Goal: Task Accomplishment & Management: Manage account settings

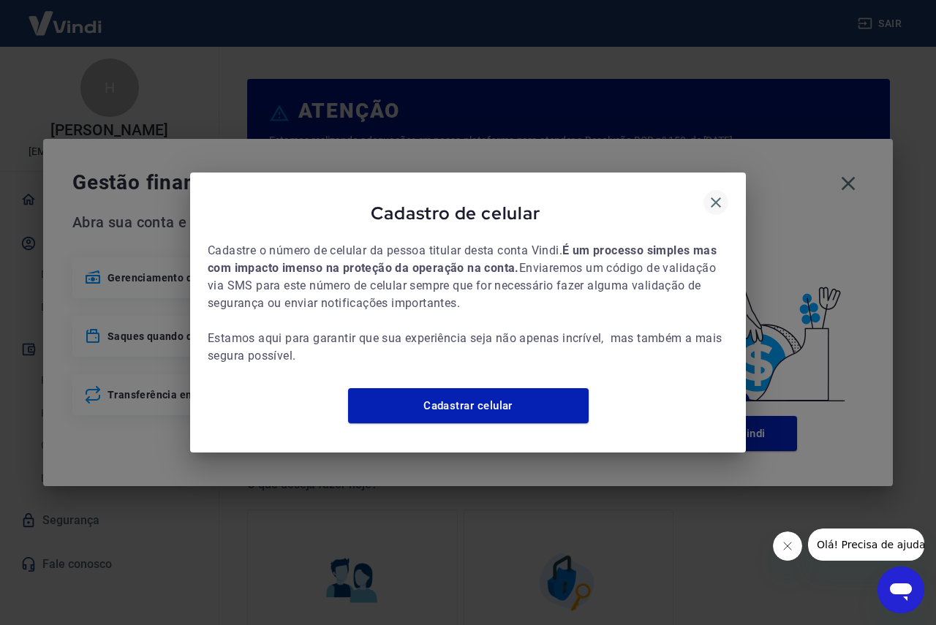
click at [719, 197] on icon "button" at bounding box center [716, 203] width 18 height 18
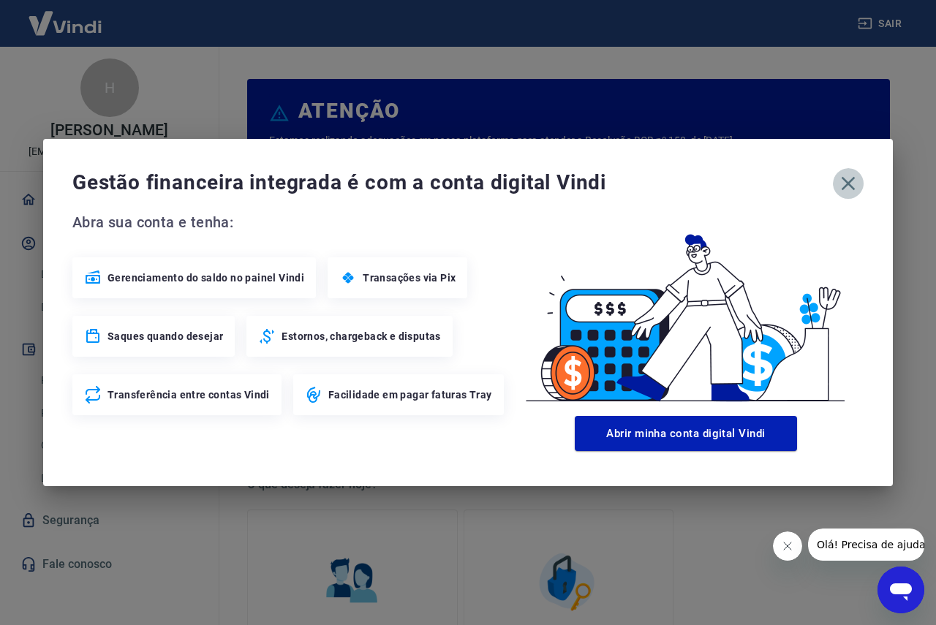
click at [853, 182] on icon "button" at bounding box center [848, 183] width 23 height 23
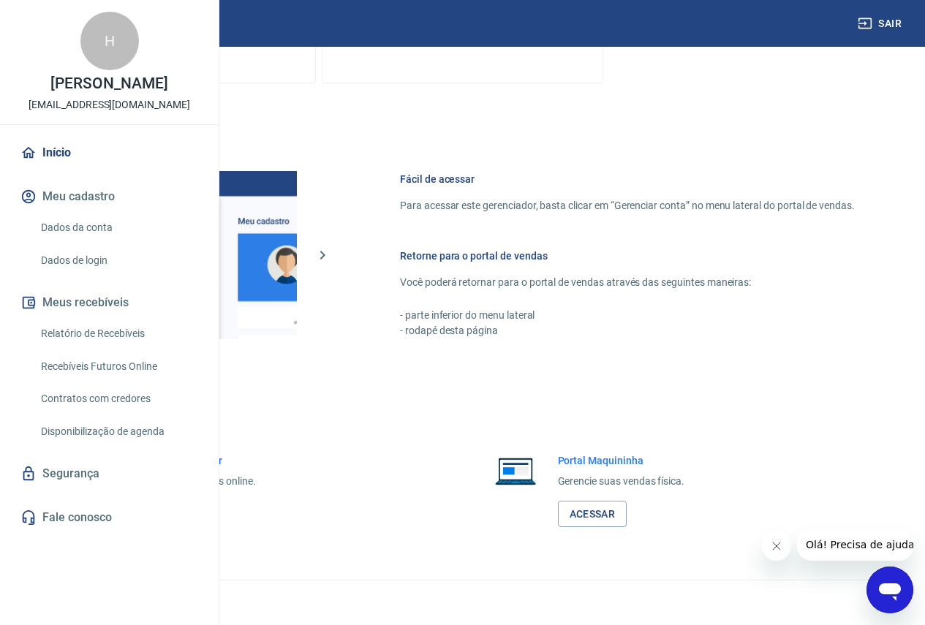
scroll to position [726, 0]
click at [195, 514] on link "Acessar" at bounding box center [160, 514] width 69 height 27
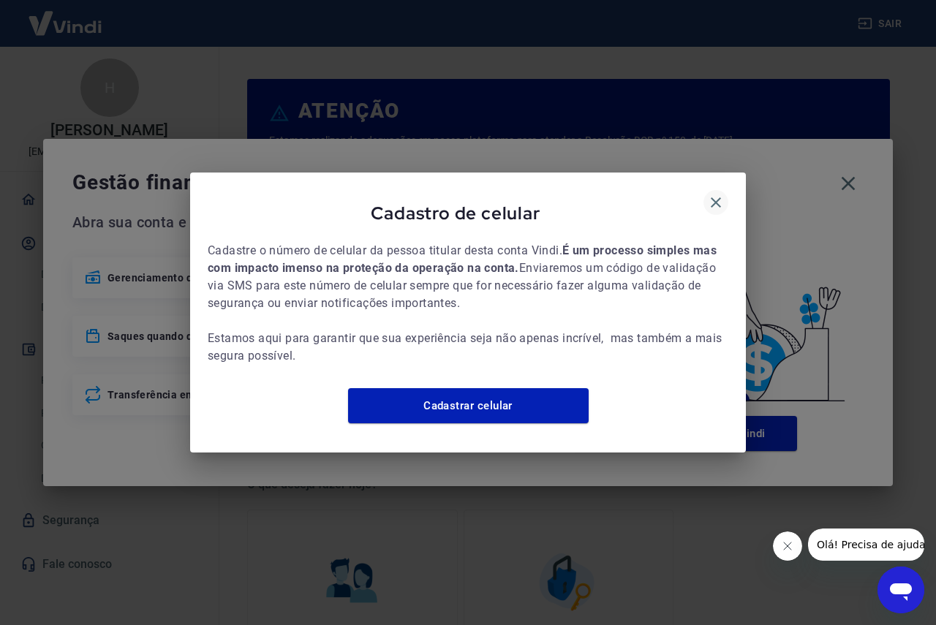
click at [715, 197] on icon "button" at bounding box center [716, 202] width 10 height 10
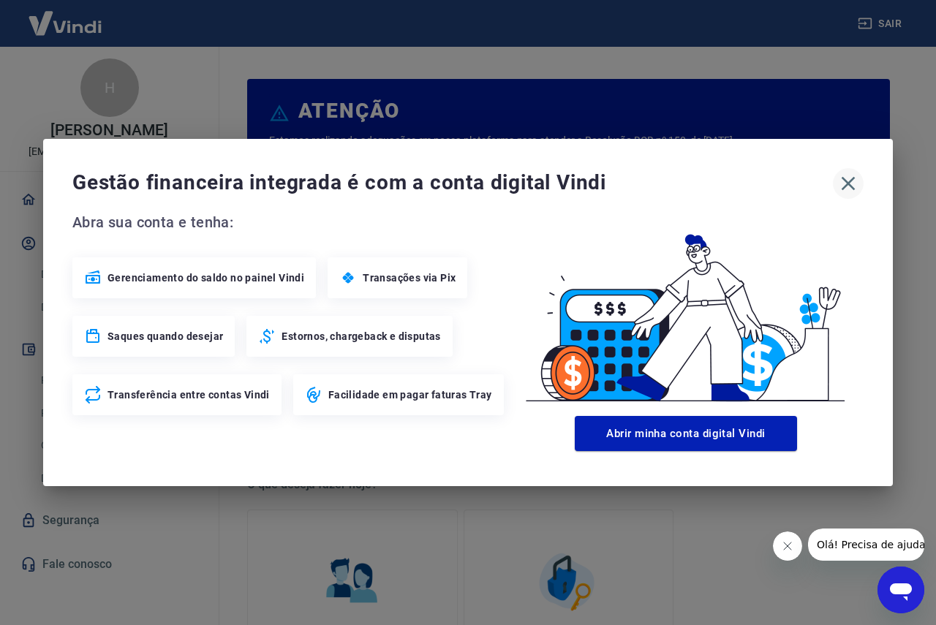
click at [850, 180] on icon "button" at bounding box center [848, 183] width 23 height 23
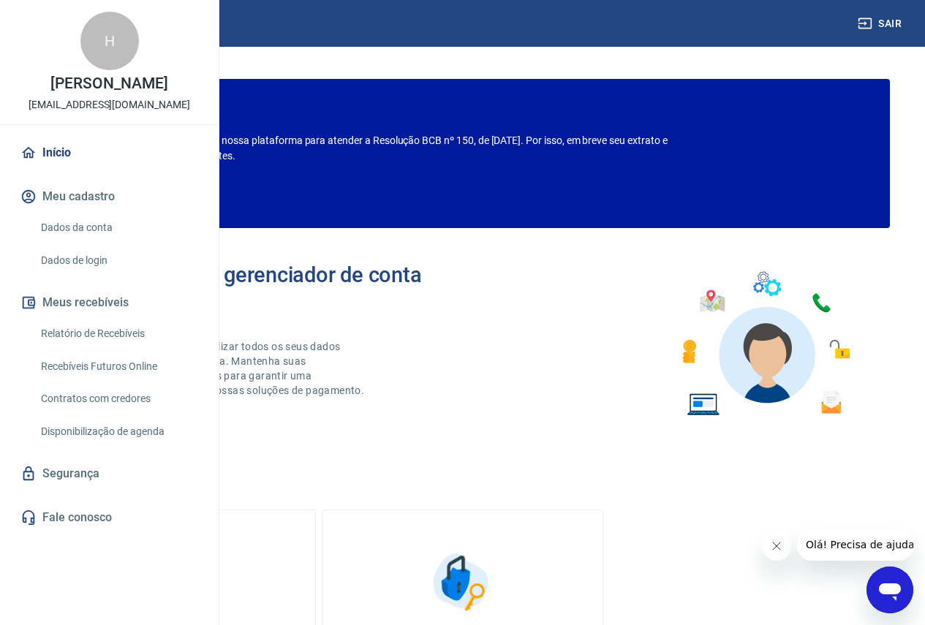
click at [849, 549] on span "Olá! Precisa de ajuda?" at bounding box center [862, 545] width 114 height 12
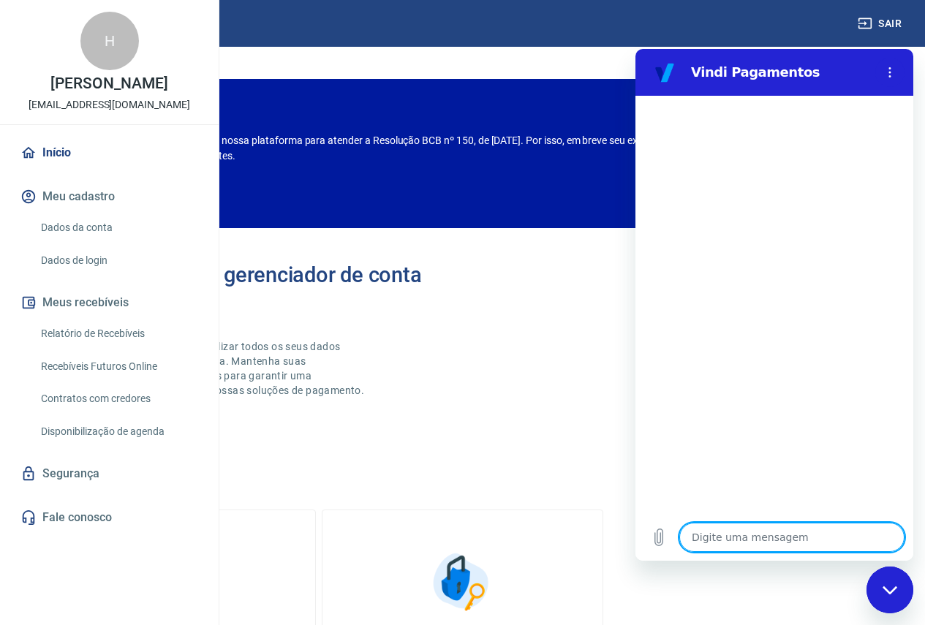
type textarea "B"
type textarea "x"
type textarea "Bo"
type textarea "x"
type textarea "Bom"
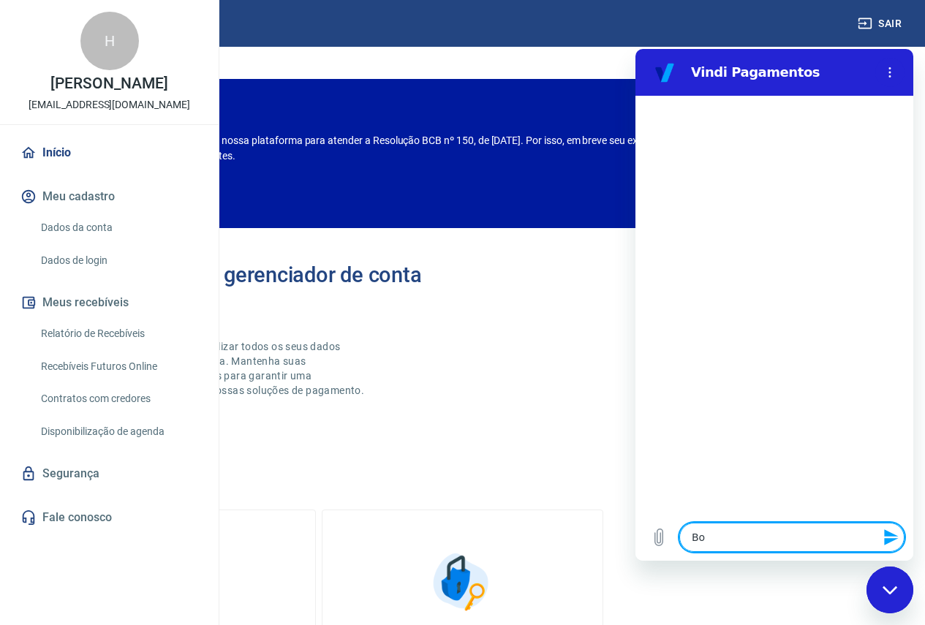
type textarea "x"
type textarea "Bom"
type textarea "x"
type textarea "Bom d"
type textarea "x"
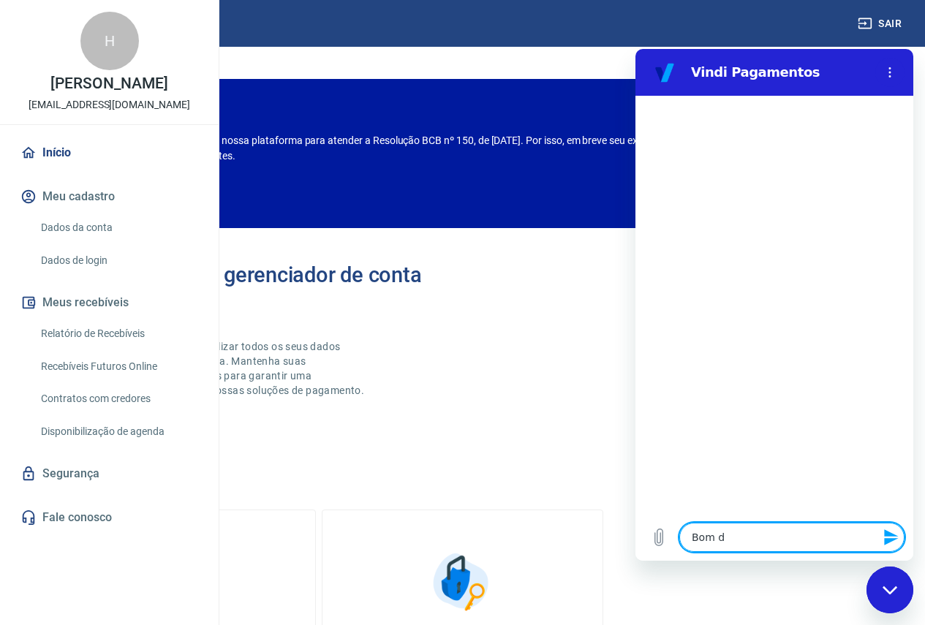
type textarea "Bom di"
type textarea "x"
type textarea "Bom dia"
type textarea "x"
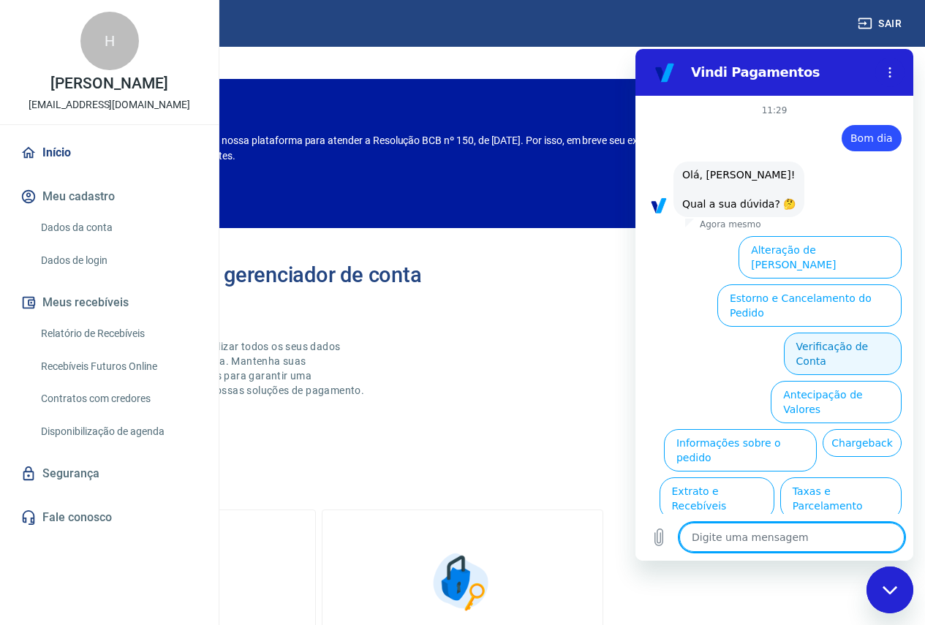
click at [851, 333] on button "Verificação de Conta" at bounding box center [843, 354] width 118 height 42
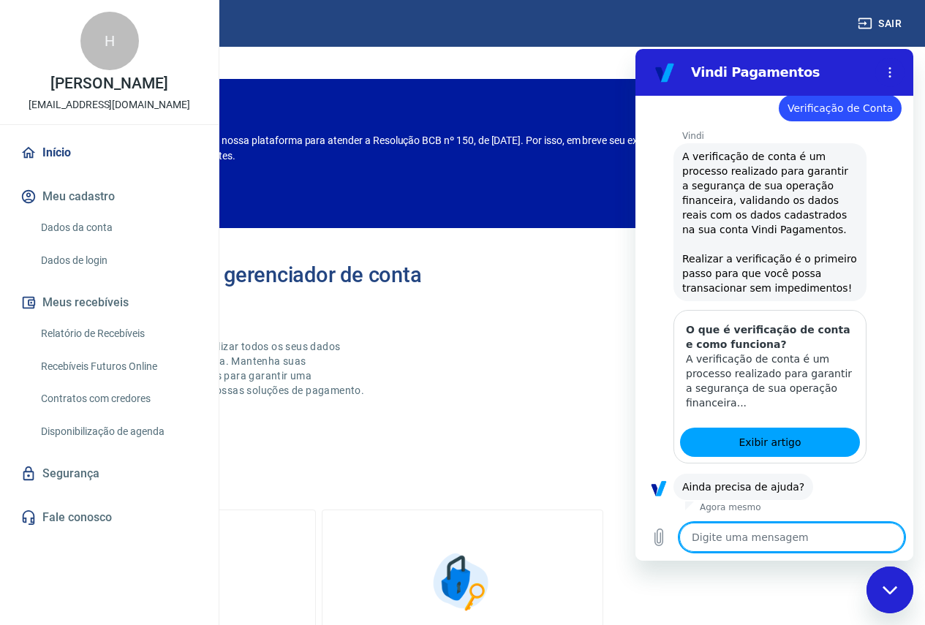
scroll to position [168, 0]
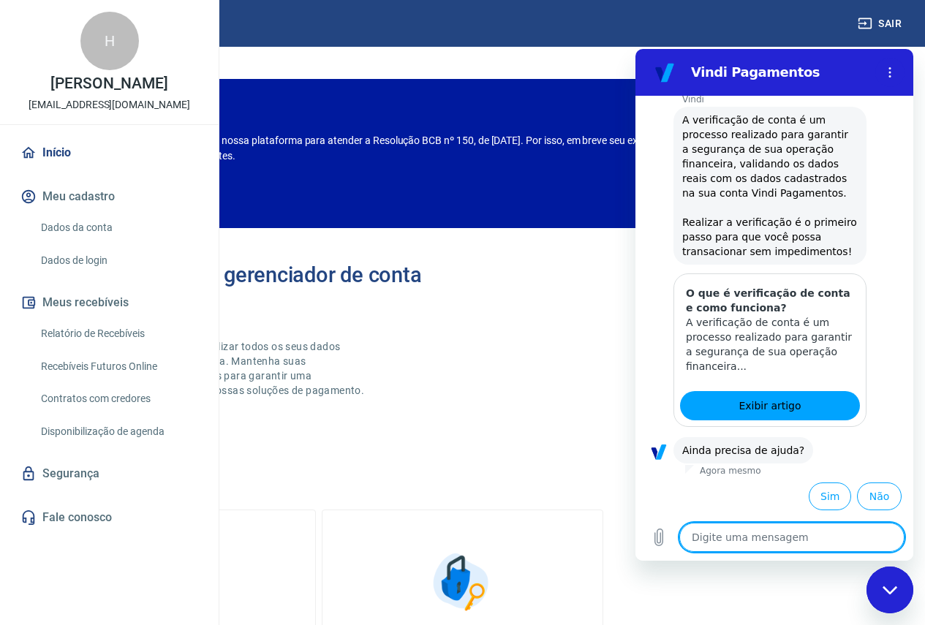
click at [895, 497] on div "Sim Não" at bounding box center [775, 495] width 278 height 37
click at [868, 495] on button "Não" at bounding box center [879, 497] width 45 height 28
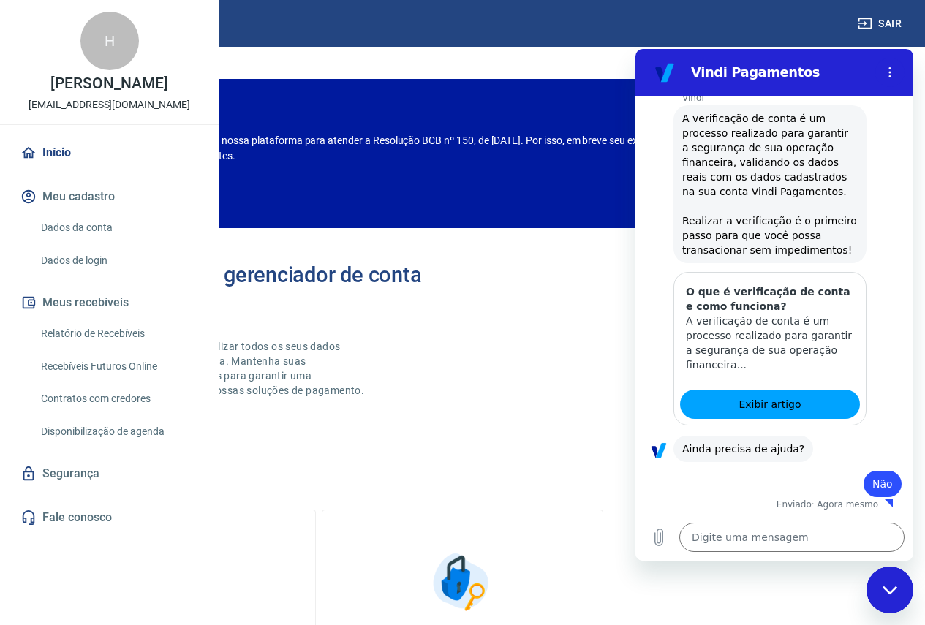
click at [77, 534] on link "Fale conosco" at bounding box center [110, 518] width 184 height 32
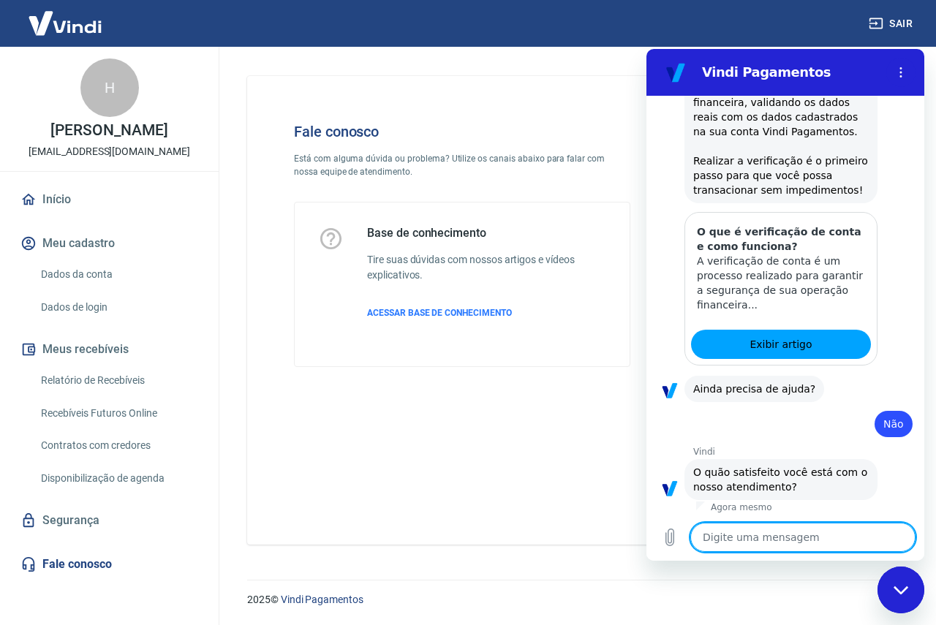
scroll to position [299, 0]
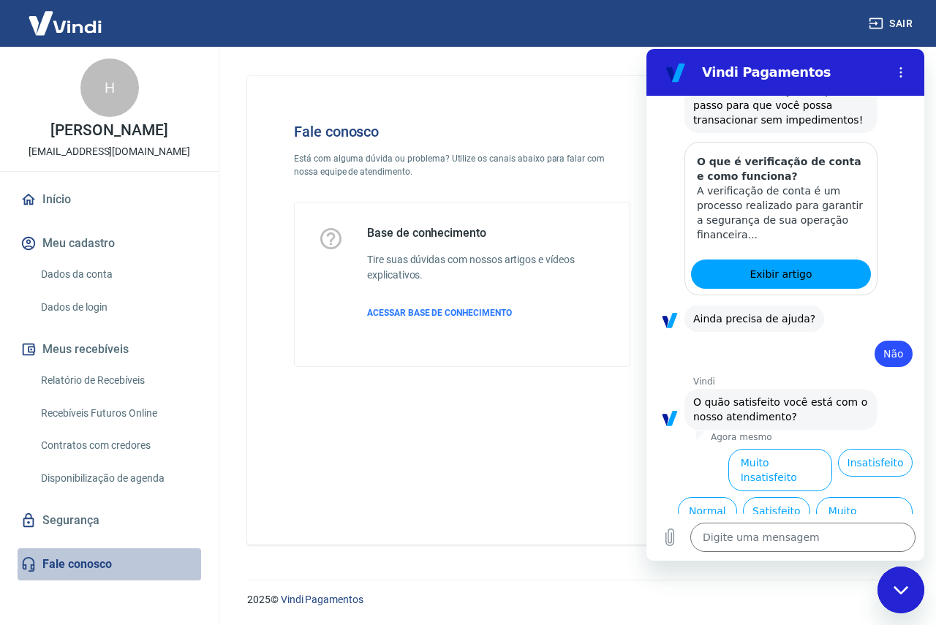
click at [77, 565] on link "Fale conosco" at bounding box center [110, 565] width 184 height 32
click at [778, 497] on button "Satisfeito" at bounding box center [776, 511] width 67 height 28
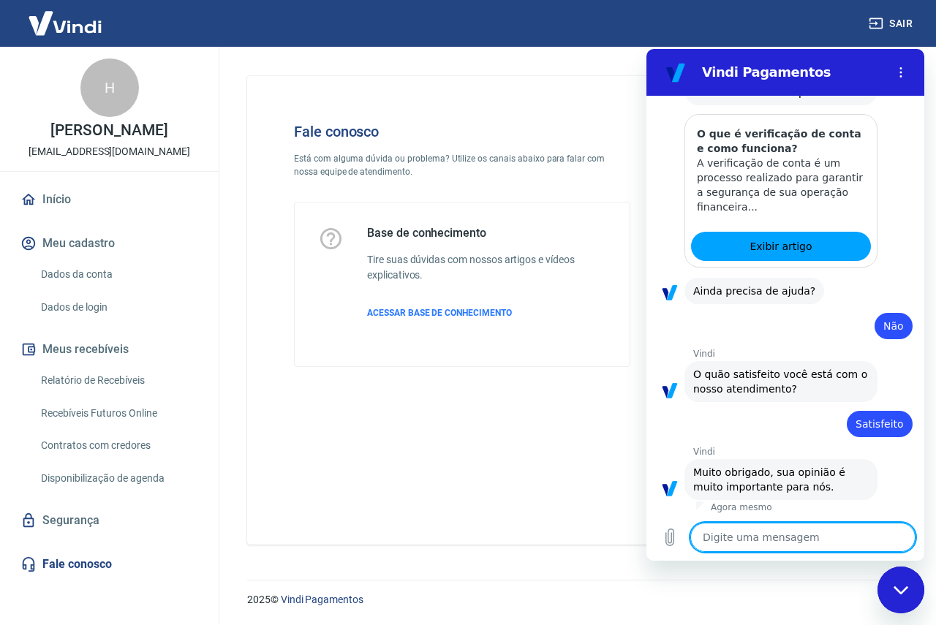
scroll to position [330, 0]
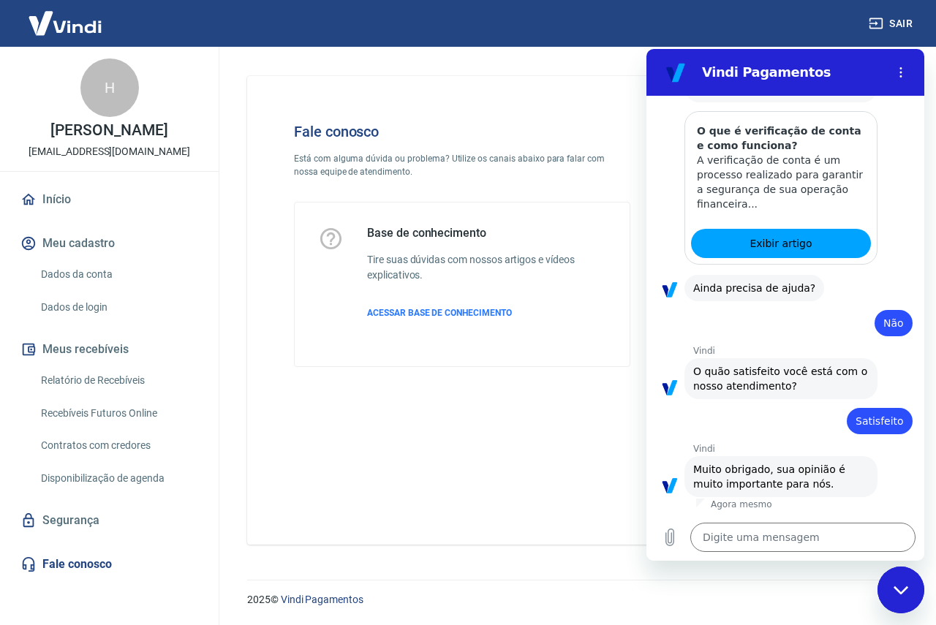
click at [903, 600] on div "Fechar janela de mensagens" at bounding box center [901, 590] width 44 height 44
type textarea "x"
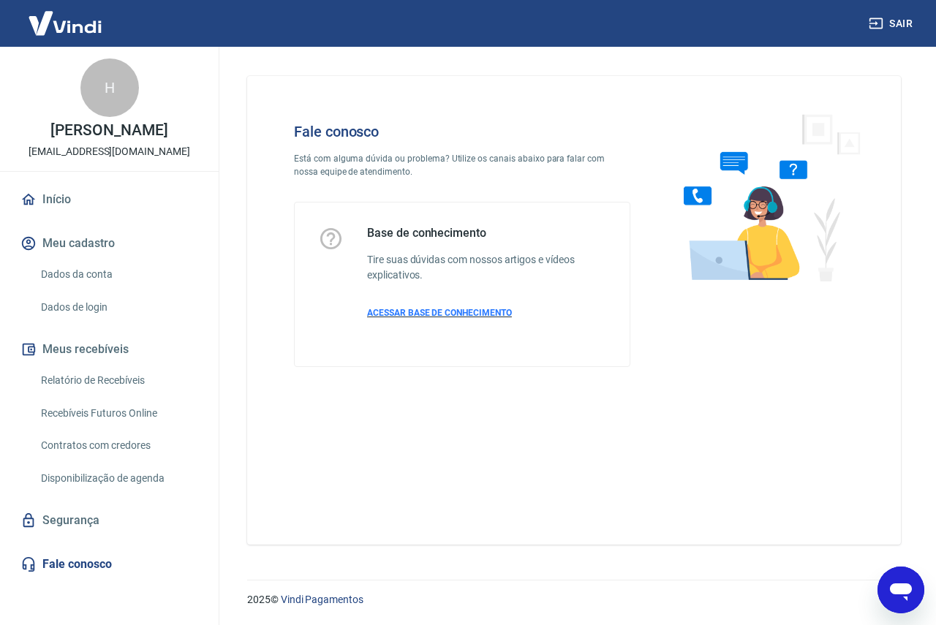
click at [399, 315] on span "ACESSAR BASE DE CONHECIMENTO" at bounding box center [439, 313] width 145 height 10
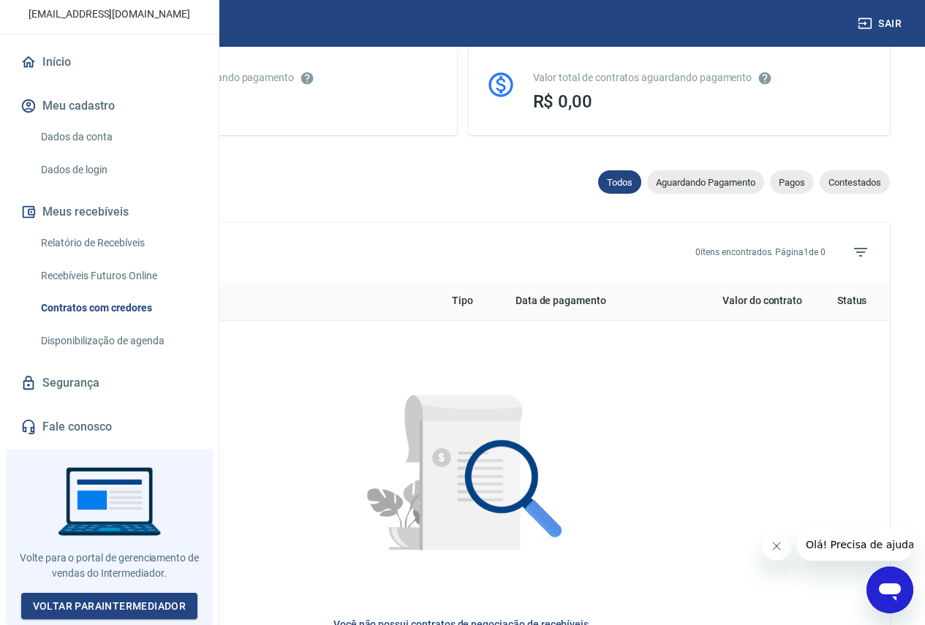
scroll to position [59, 0]
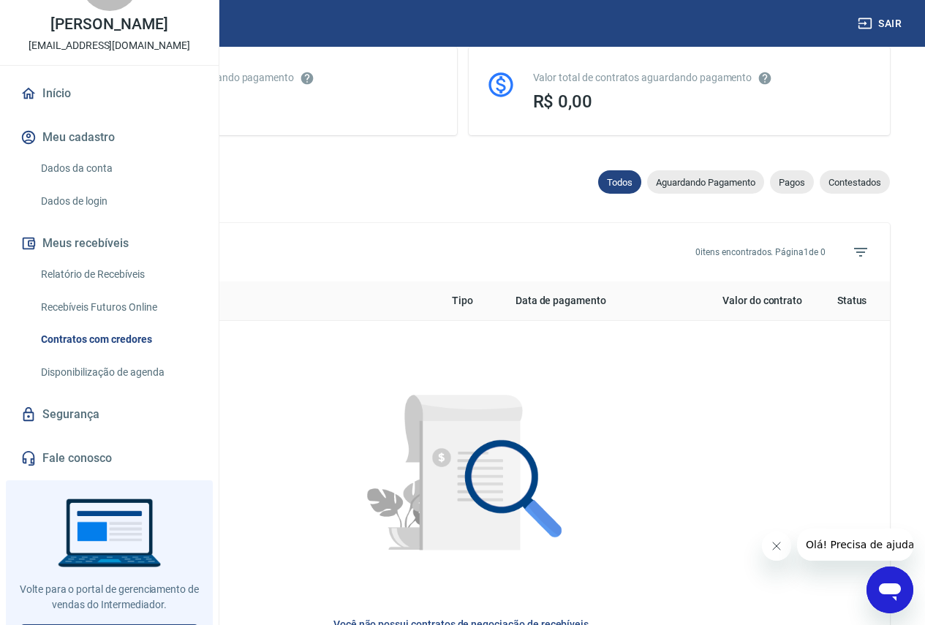
click at [90, 184] on link "Dados da conta" at bounding box center [118, 169] width 166 height 30
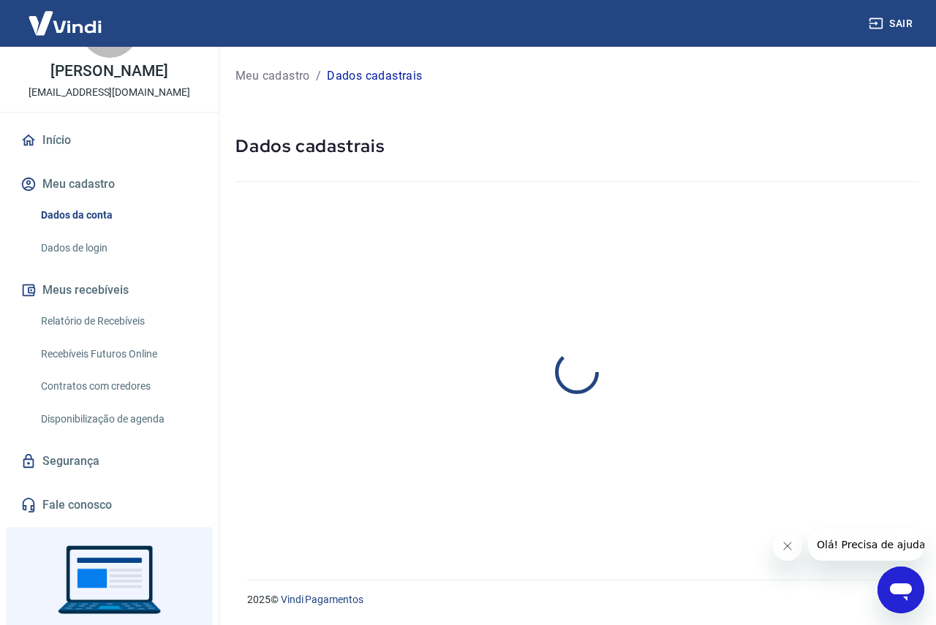
select select "SP"
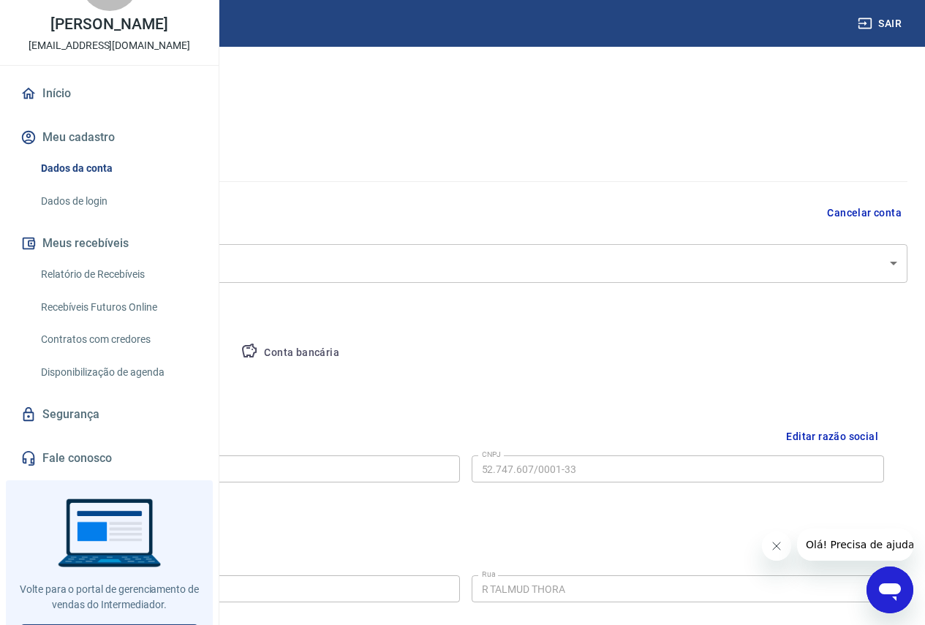
click at [847, 211] on button "Cancelar conta" at bounding box center [864, 213] width 86 height 27
